Goal: Task Accomplishment & Management: Manage account settings

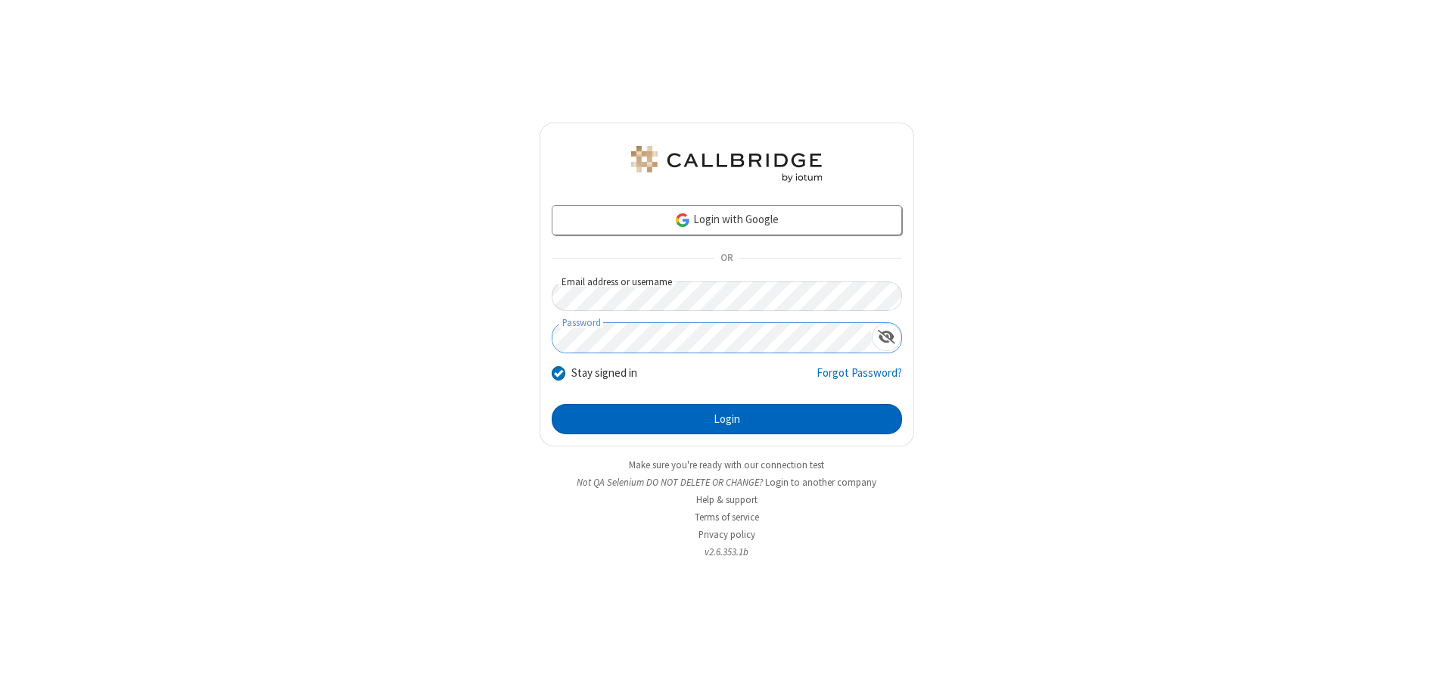
click at [726, 419] on button "Login" at bounding box center [727, 419] width 350 height 30
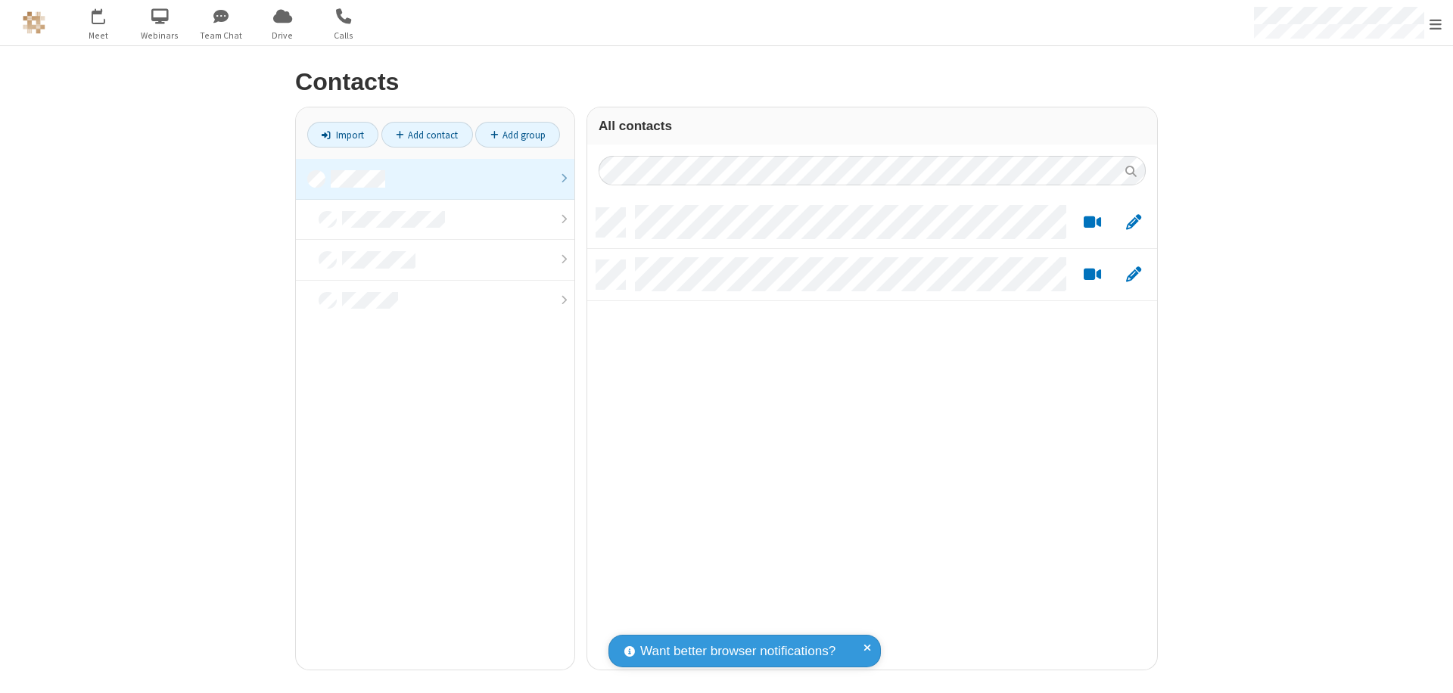
click at [435, 179] on link at bounding box center [435, 179] width 278 height 41
click at [427, 135] on link "Add contact" at bounding box center [427, 135] width 92 height 26
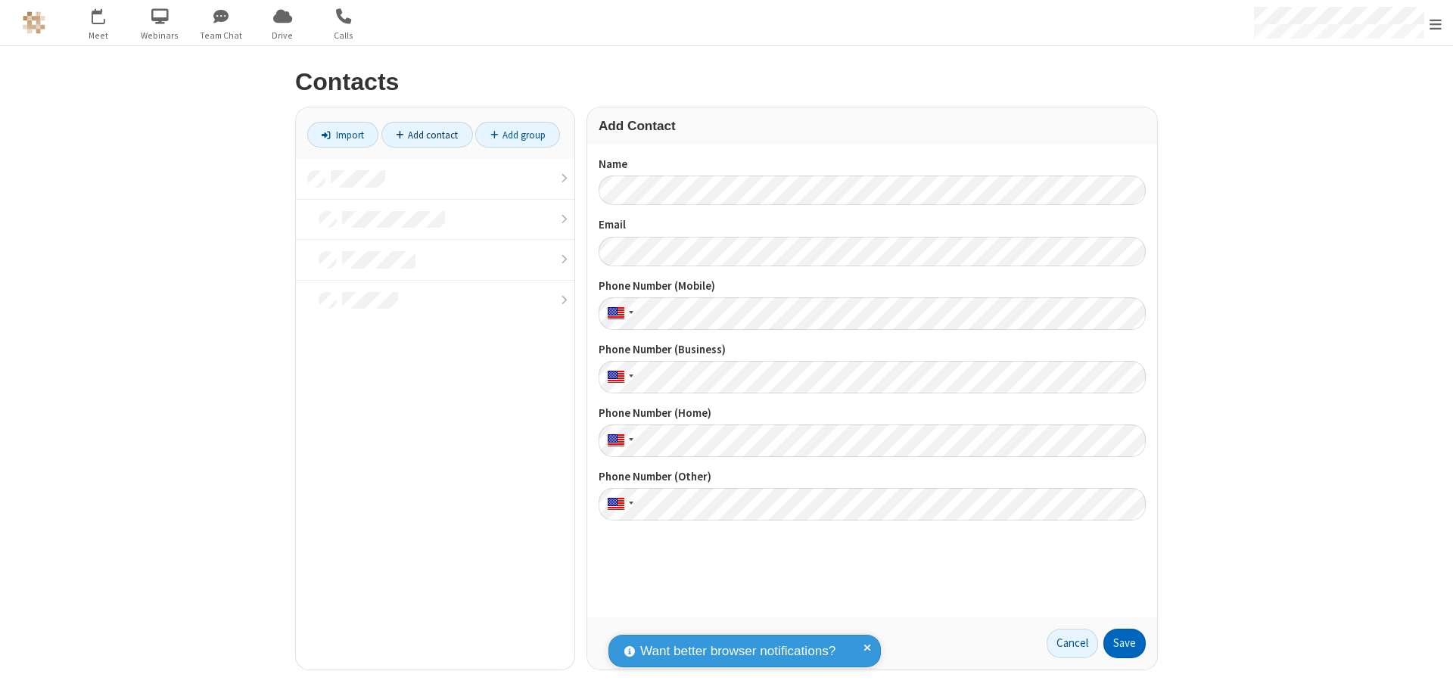
click at [1124, 643] on button "Save" at bounding box center [1124, 644] width 42 height 30
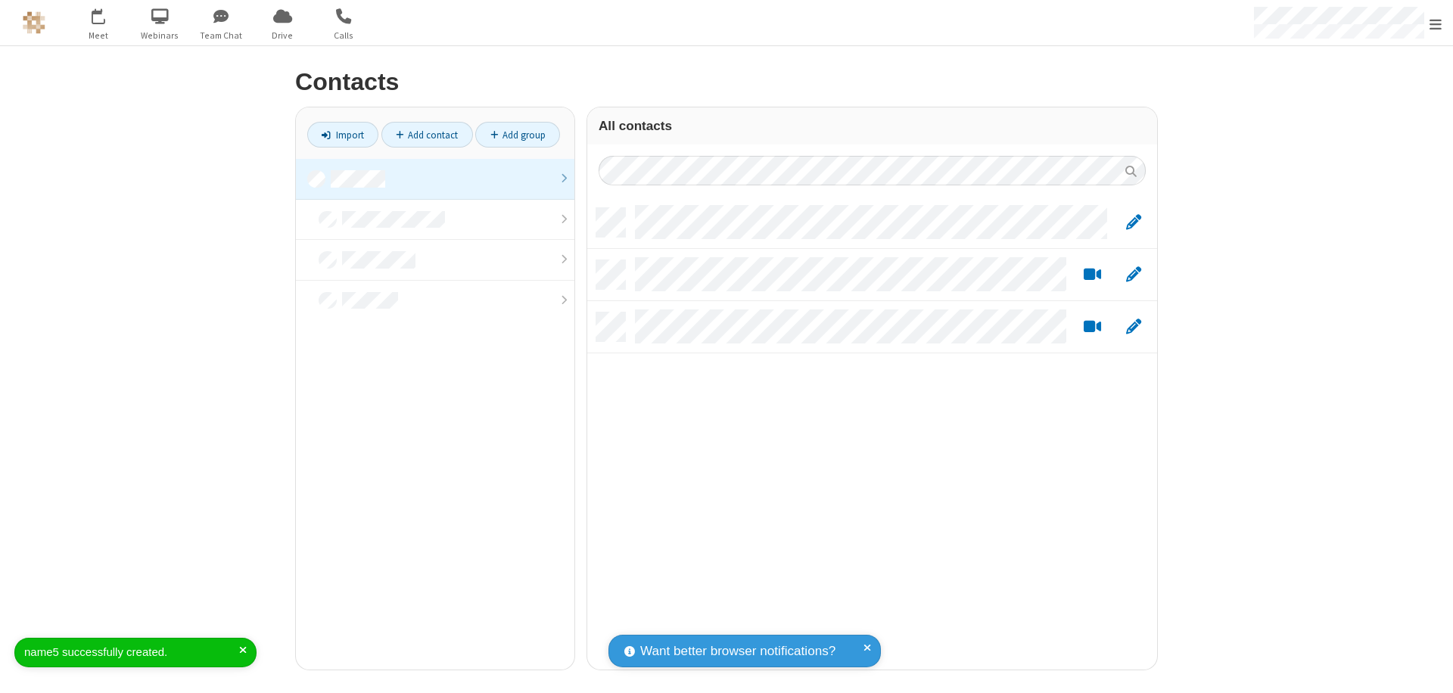
scroll to position [462, 558]
